Goal: Find specific page/section: Find specific page/section

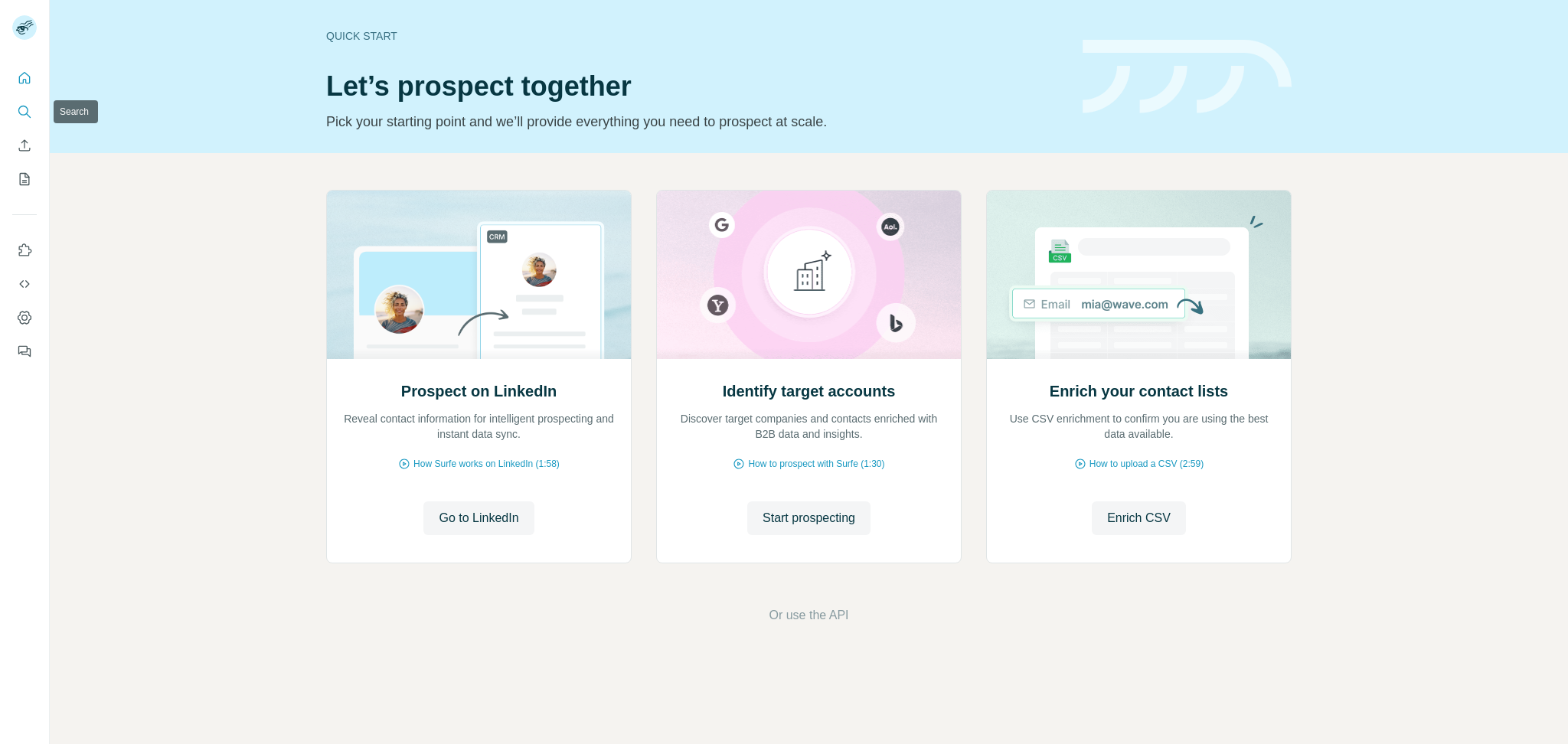
click at [14, 113] on button "Search" at bounding box center [24, 111] width 24 height 28
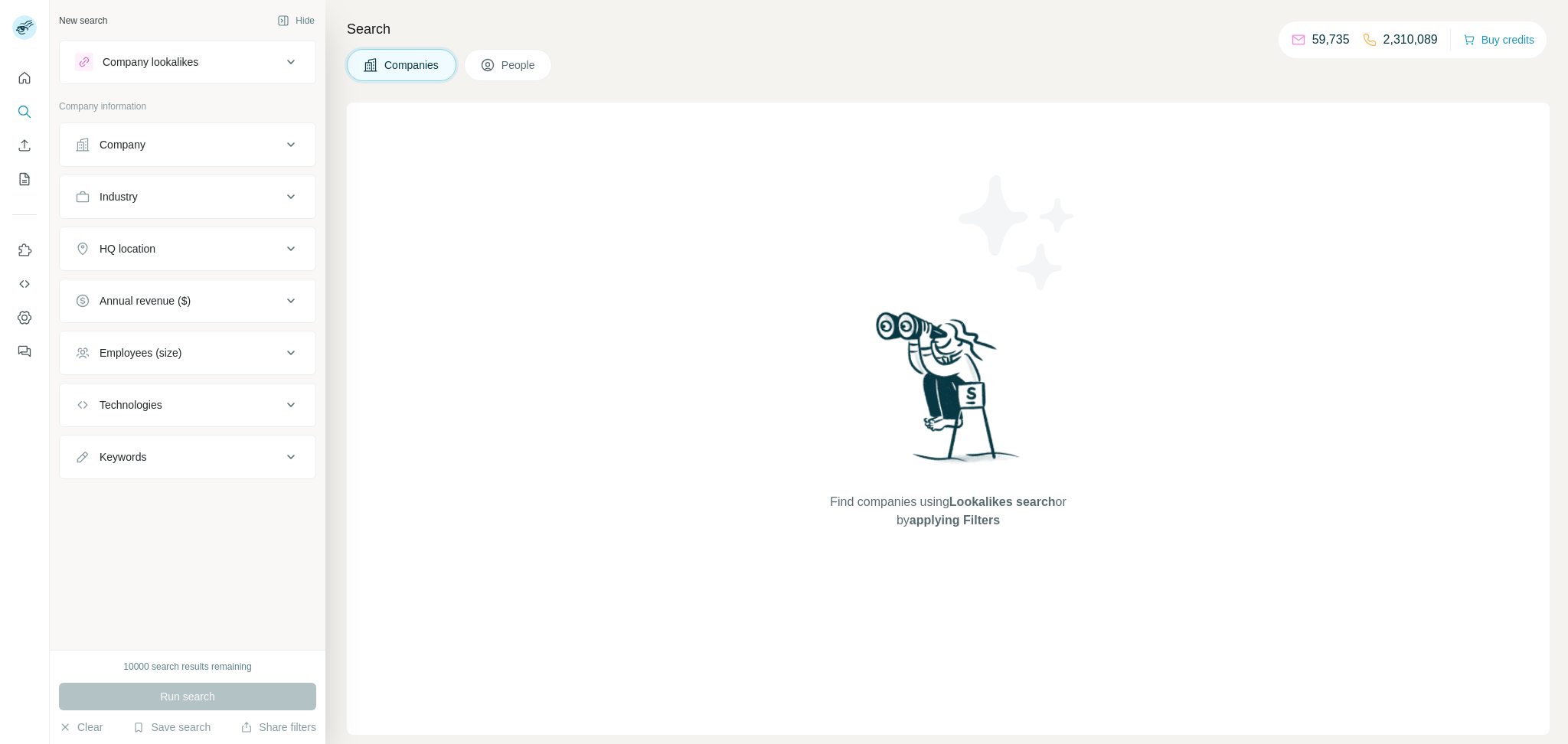
click at [231, 149] on div "Company" at bounding box center [179, 145] width 207 height 15
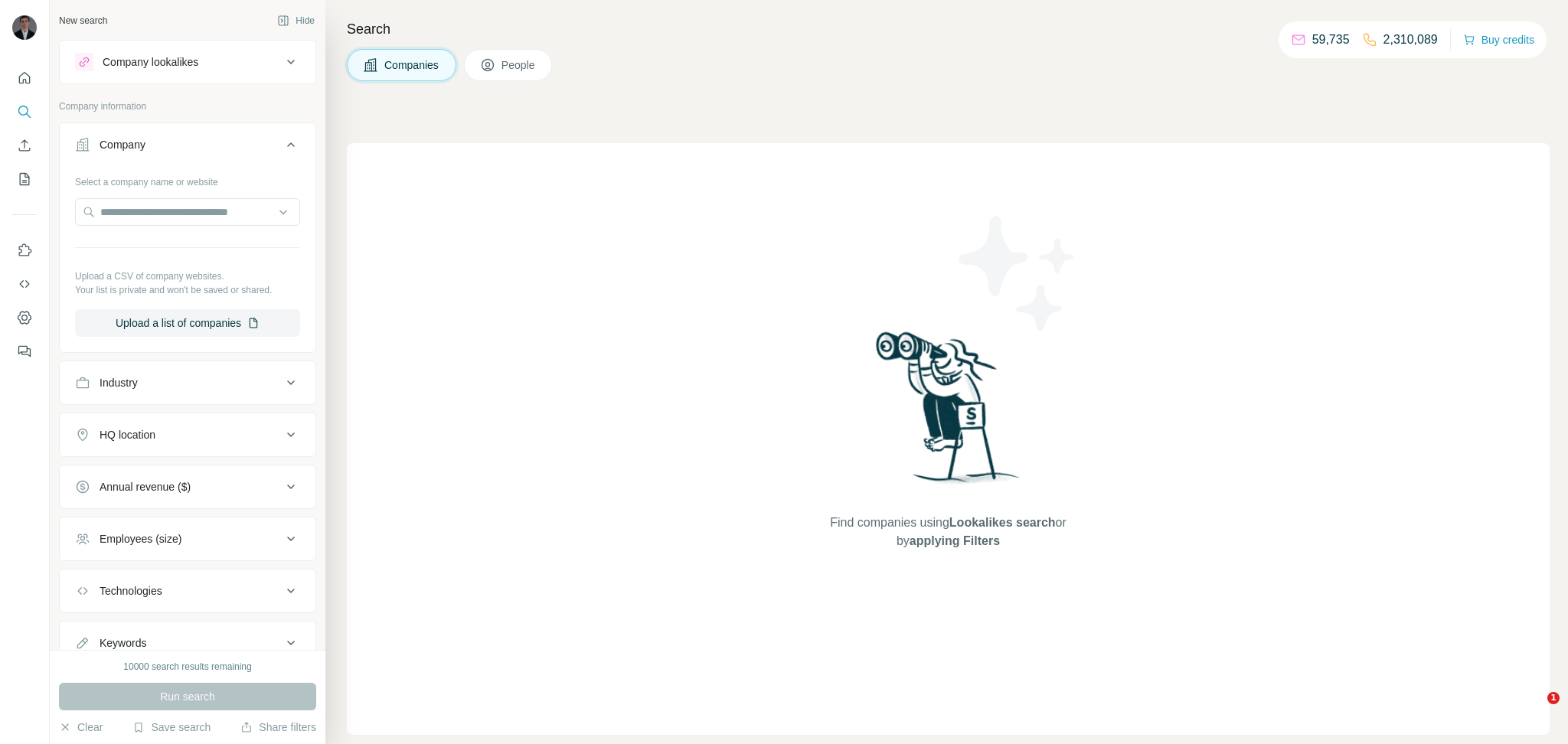
click at [231, 149] on div "Company" at bounding box center [179, 145] width 207 height 15
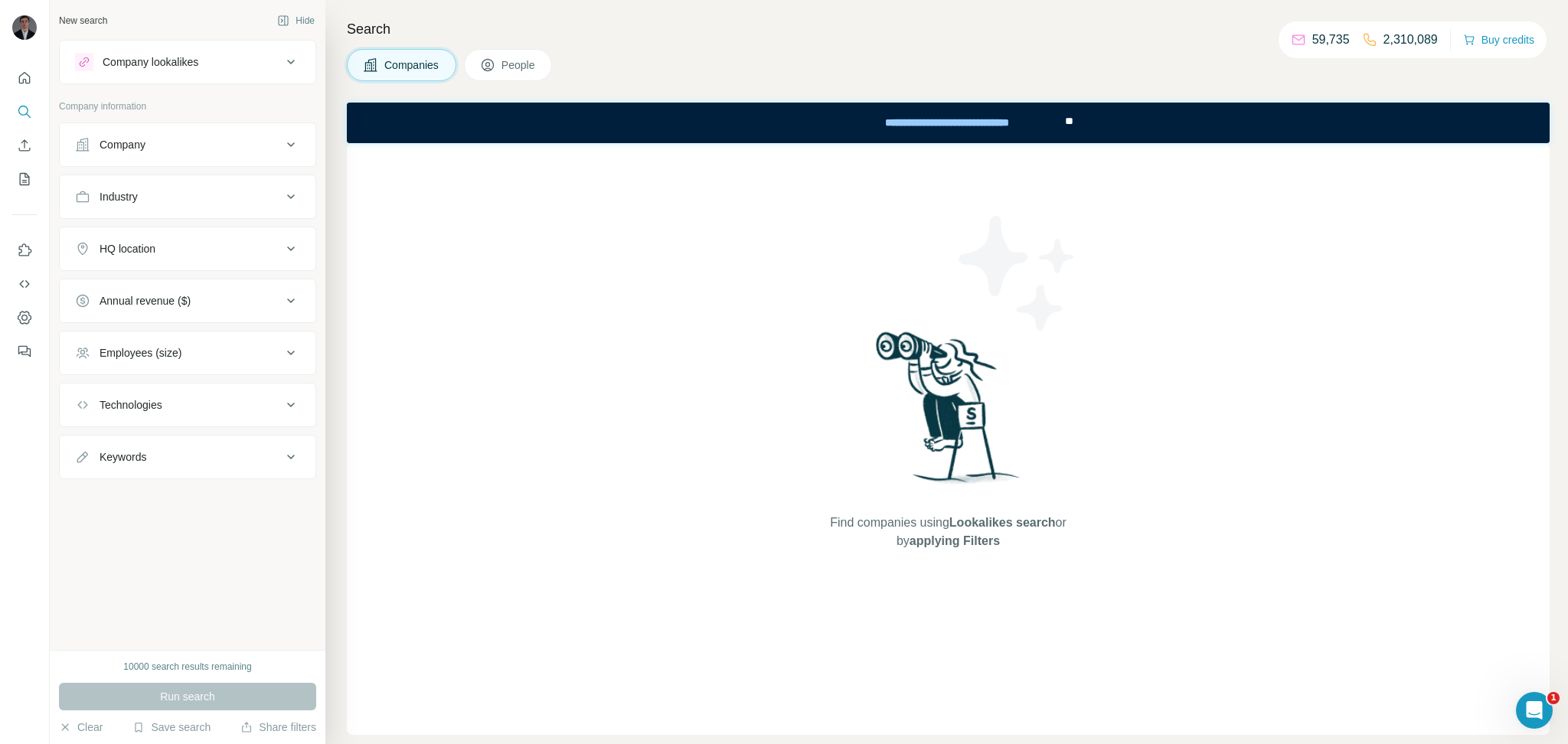
click at [255, 203] on div "Industry" at bounding box center [179, 197] width 207 height 15
click at [278, 212] on button "Industry" at bounding box center [188, 200] width 256 height 43
click at [275, 264] on button "HQ location" at bounding box center [188, 248] width 256 height 37
click at [281, 263] on button "HQ location" at bounding box center [188, 251] width 256 height 43
click at [277, 306] on div "Annual revenue ($)" at bounding box center [179, 300] width 207 height 15
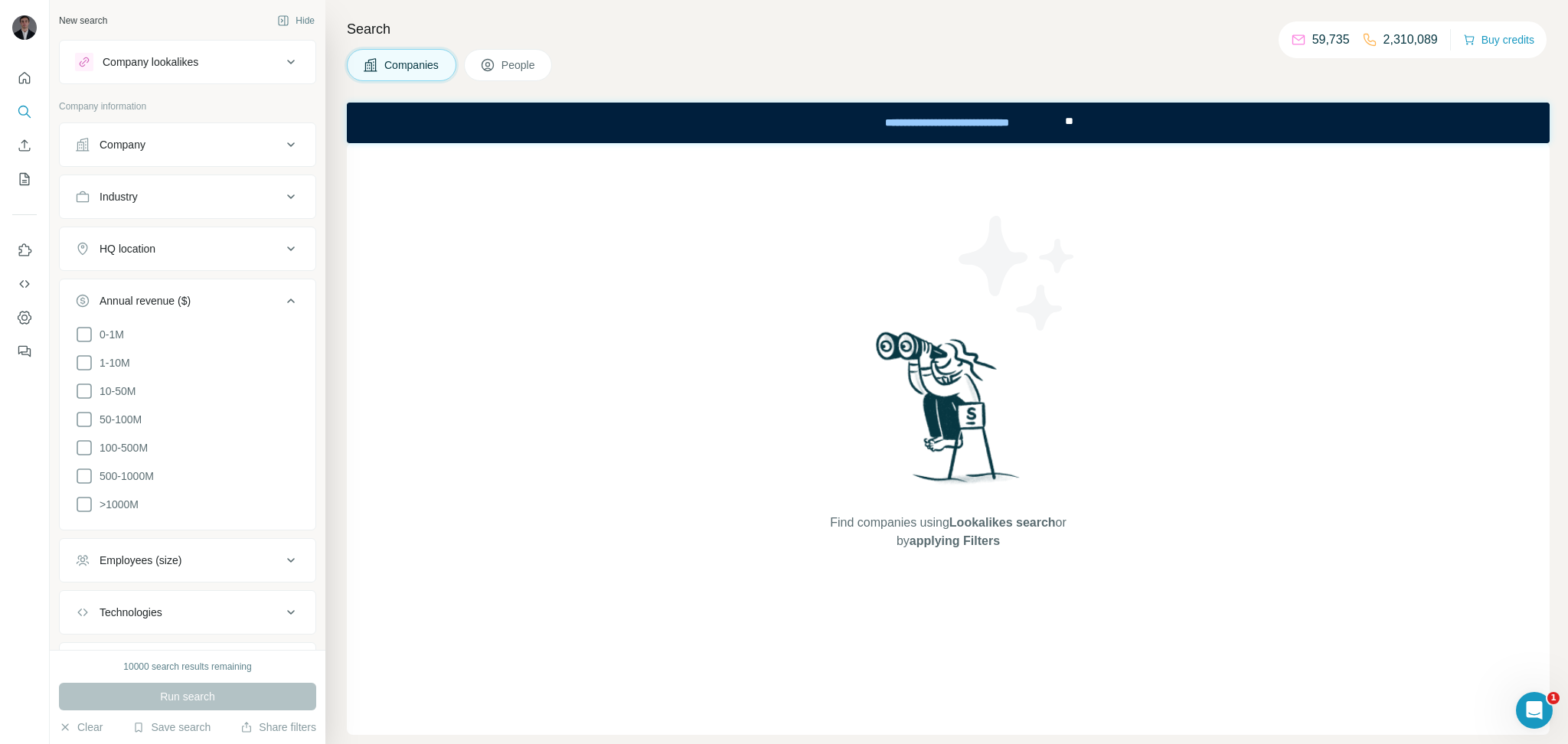
click at [277, 306] on div "Annual revenue ($)" at bounding box center [179, 300] width 207 height 15
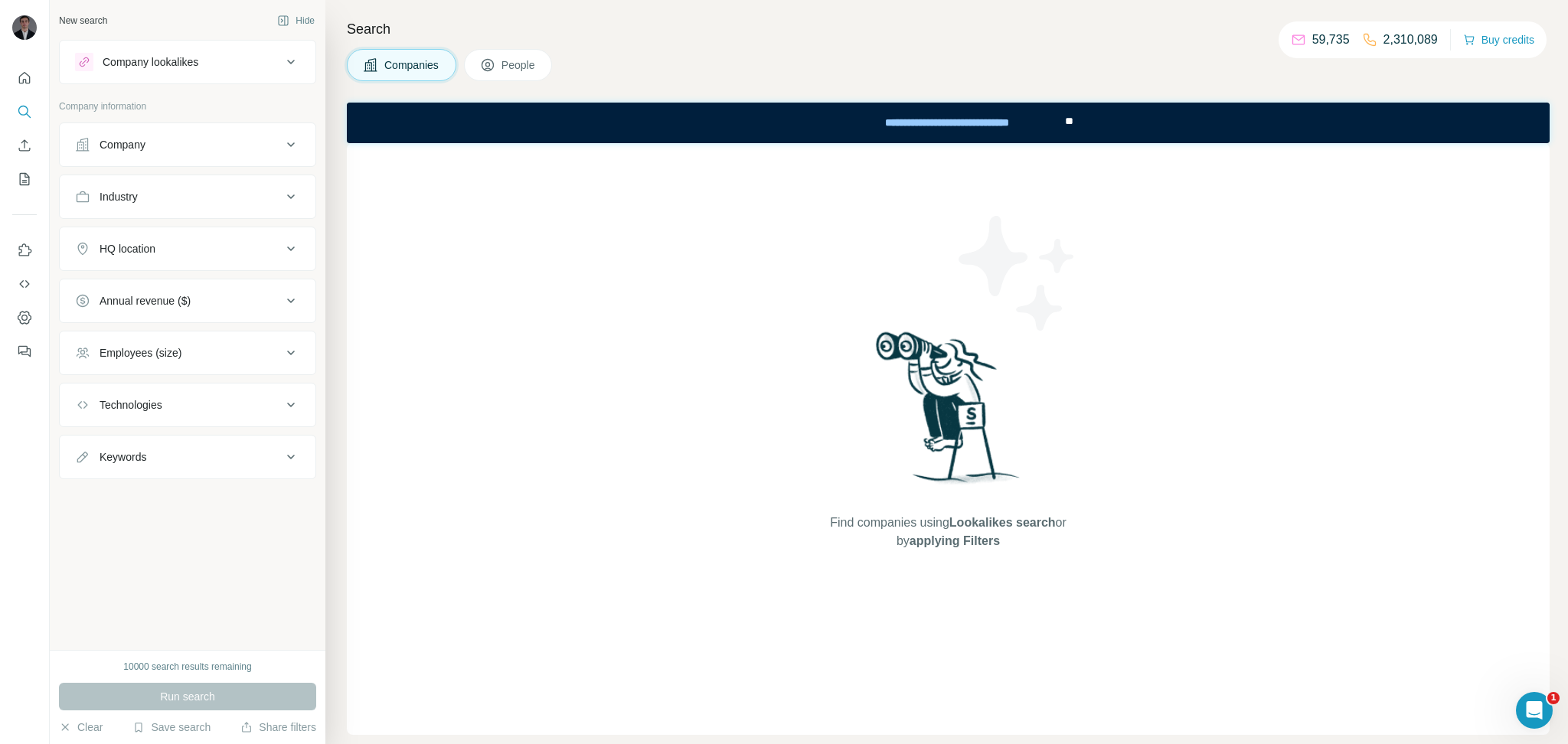
click at [291, 352] on icon at bounding box center [291, 353] width 18 height 18
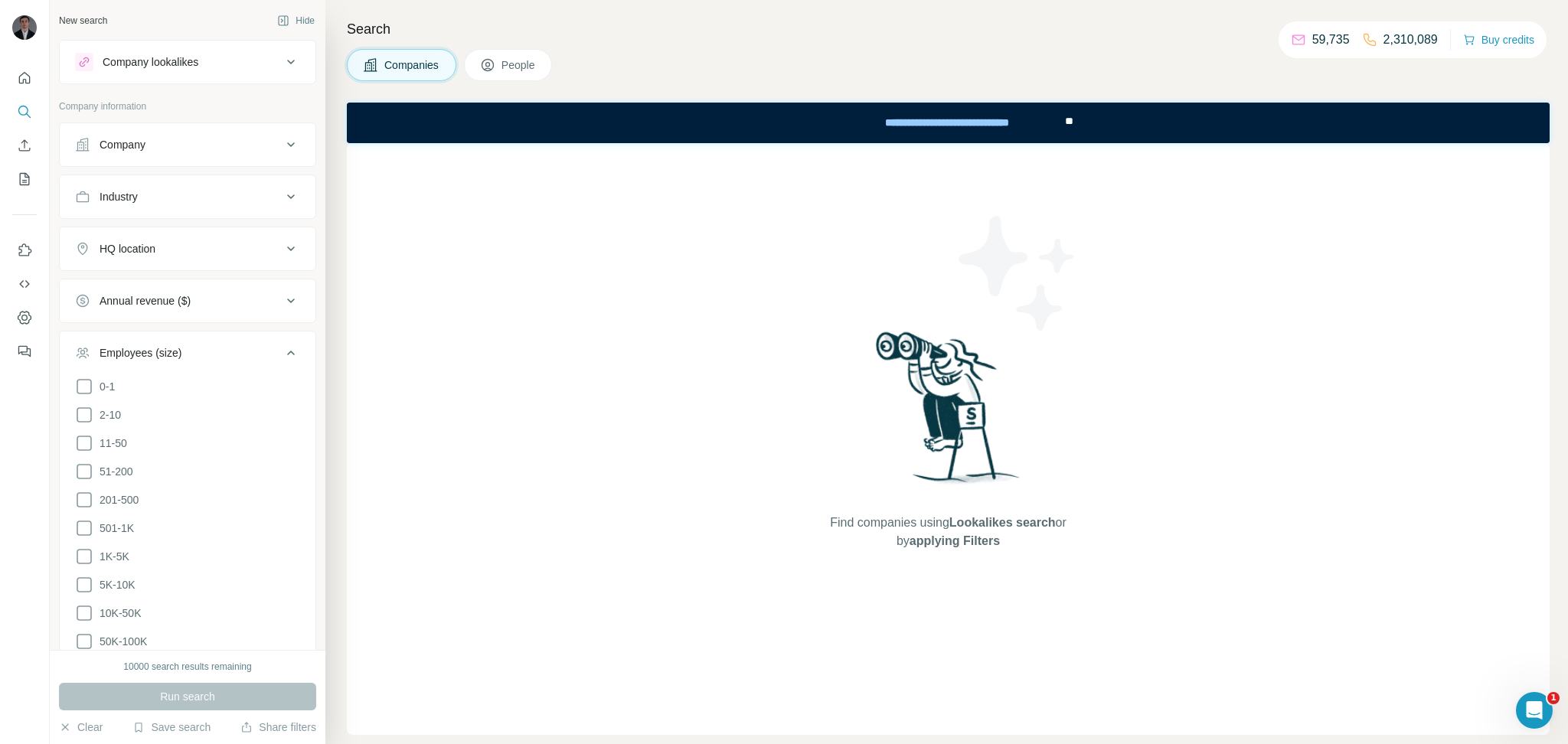
click at [288, 352] on icon at bounding box center [291, 353] width 18 height 18
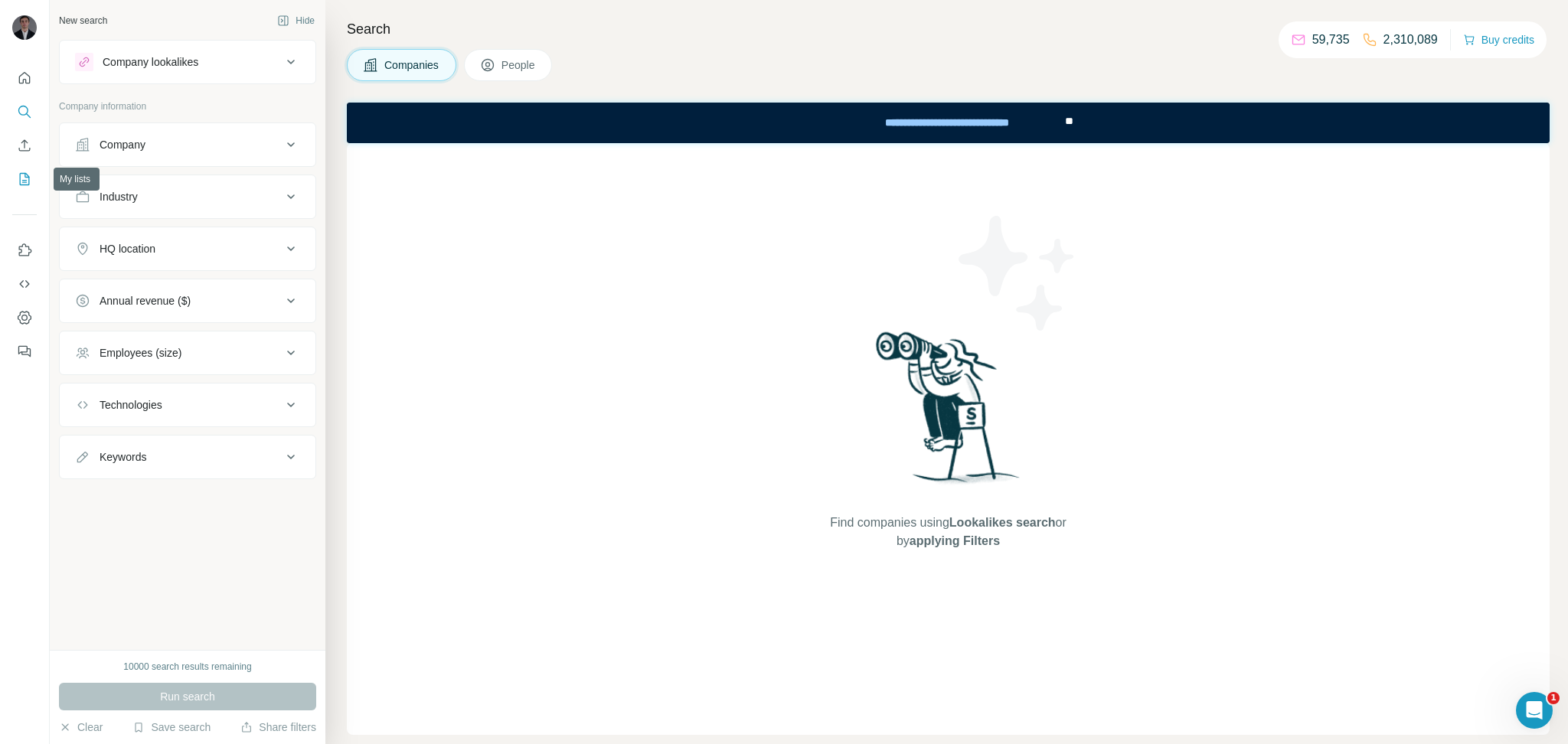
click at [16, 189] on button "My lists" at bounding box center [24, 179] width 24 height 28
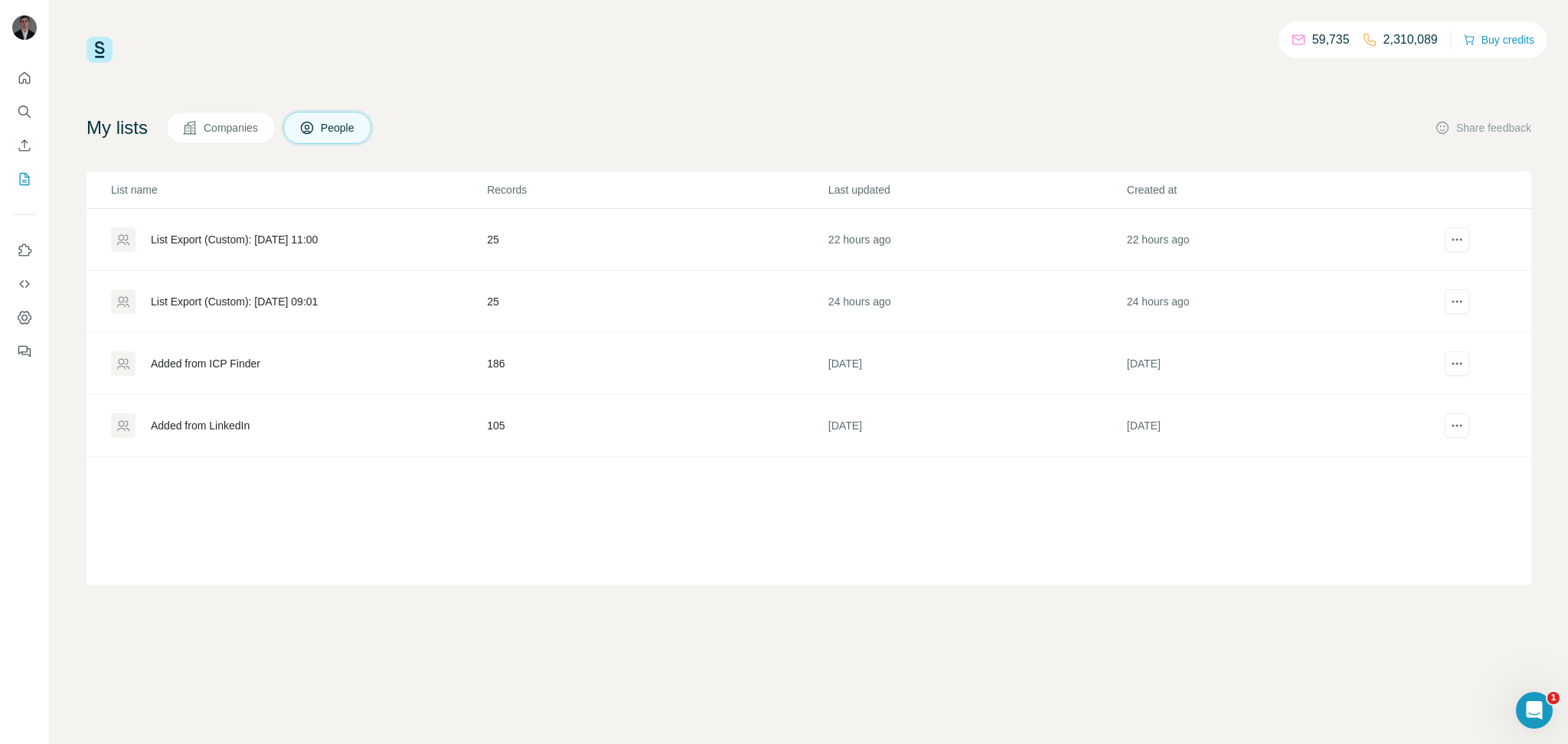
click at [271, 244] on div "List Export (Custom): [DATE] 11:00" at bounding box center [234, 240] width 167 height 15
click at [242, 296] on div "List Export (Custom): [DATE] 09:01" at bounding box center [234, 301] width 167 height 15
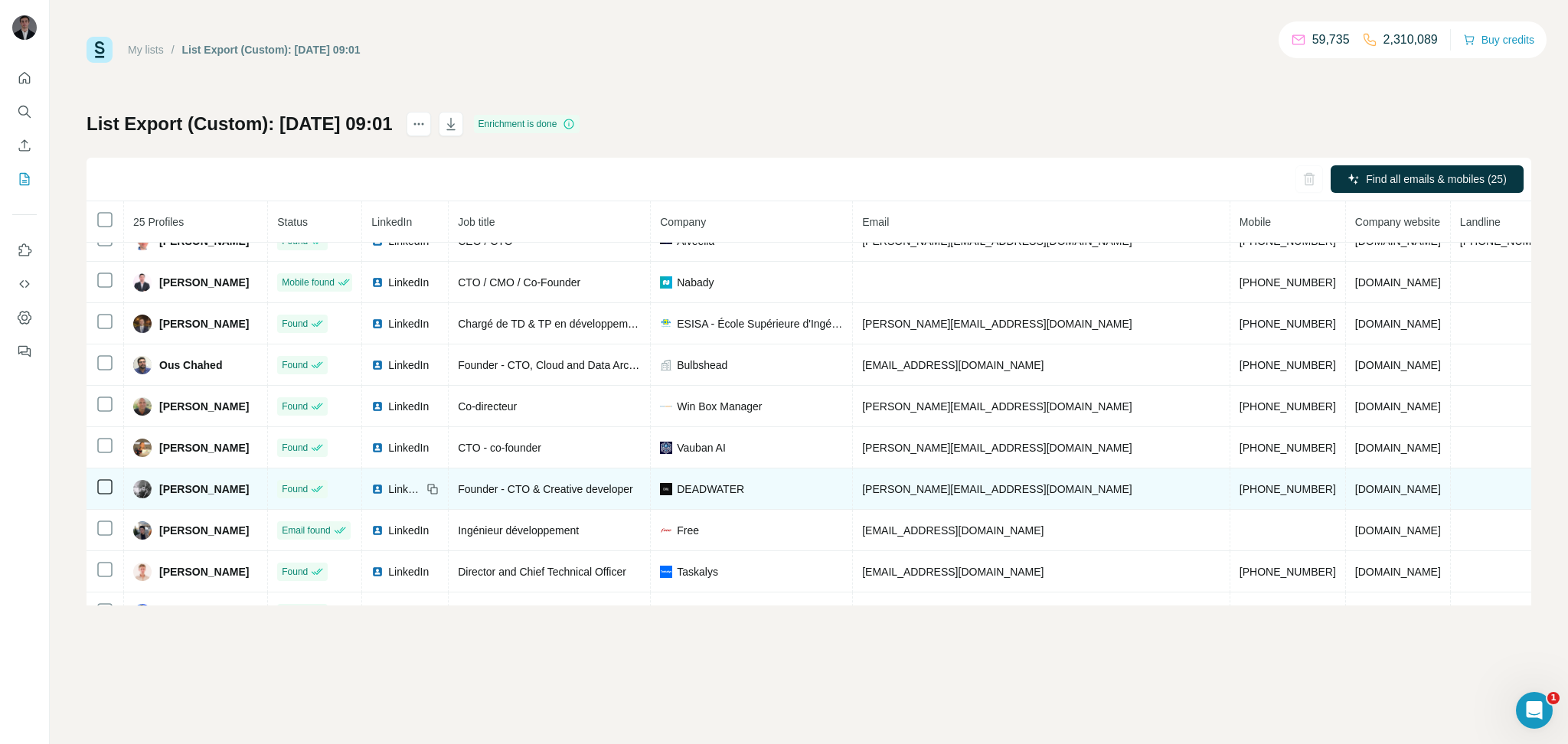
scroll to position [694, 0]
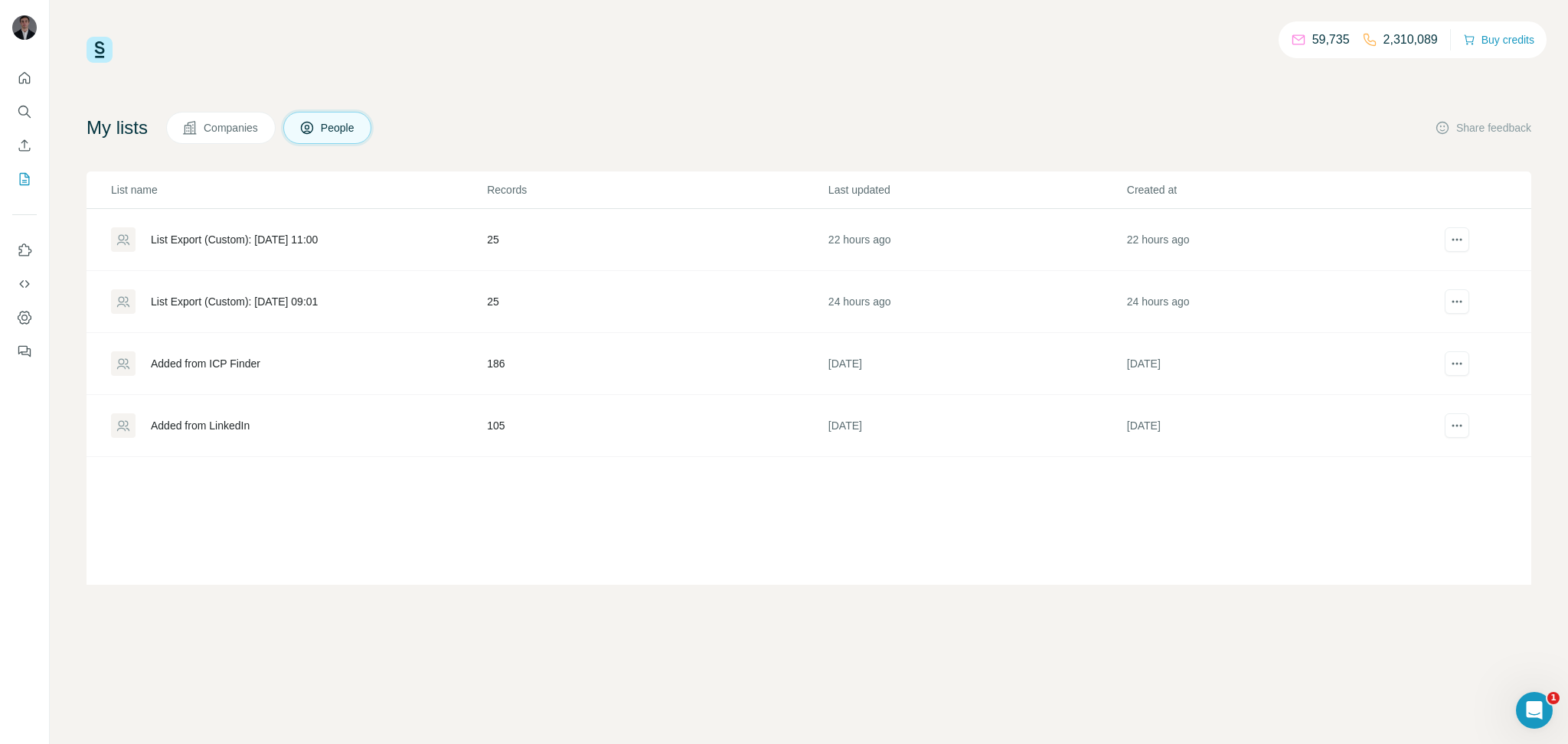
click at [292, 243] on div "List Export (Custom): [DATE] 11:00" at bounding box center [234, 240] width 167 height 15
